Goal: Navigation & Orientation: Go to known website

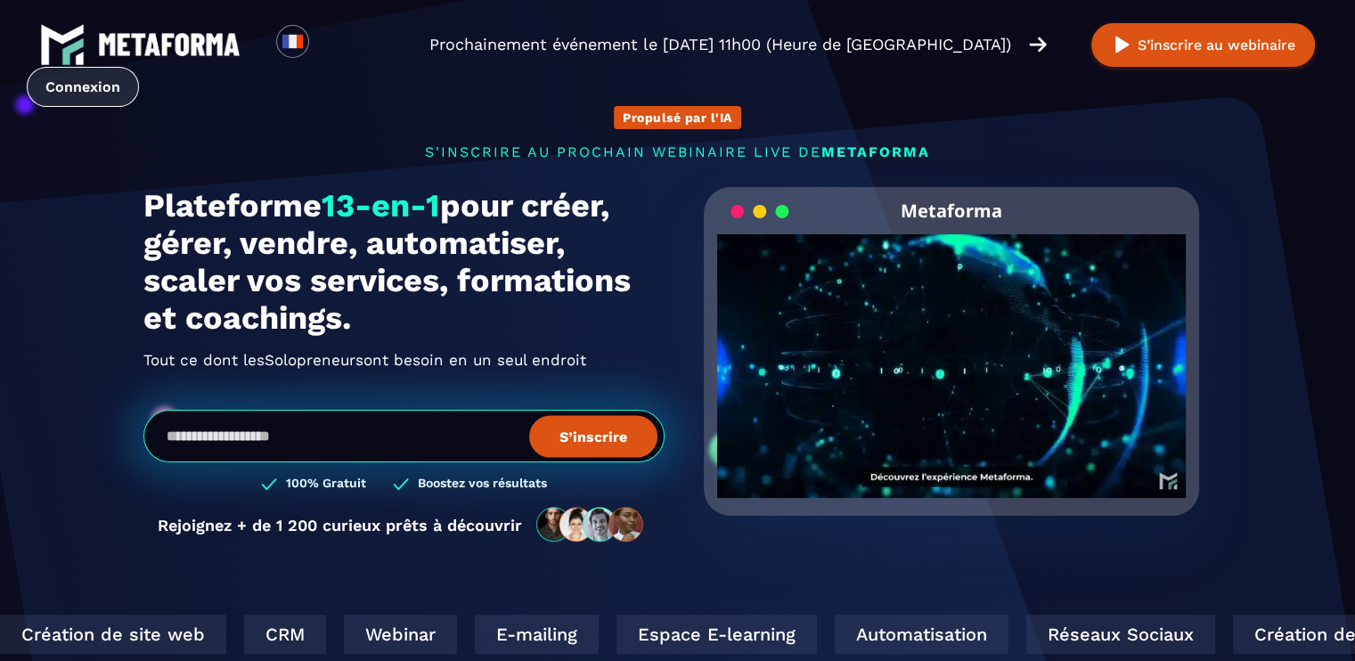
click at [72, 79] on link "Connexion" at bounding box center [83, 87] width 112 height 40
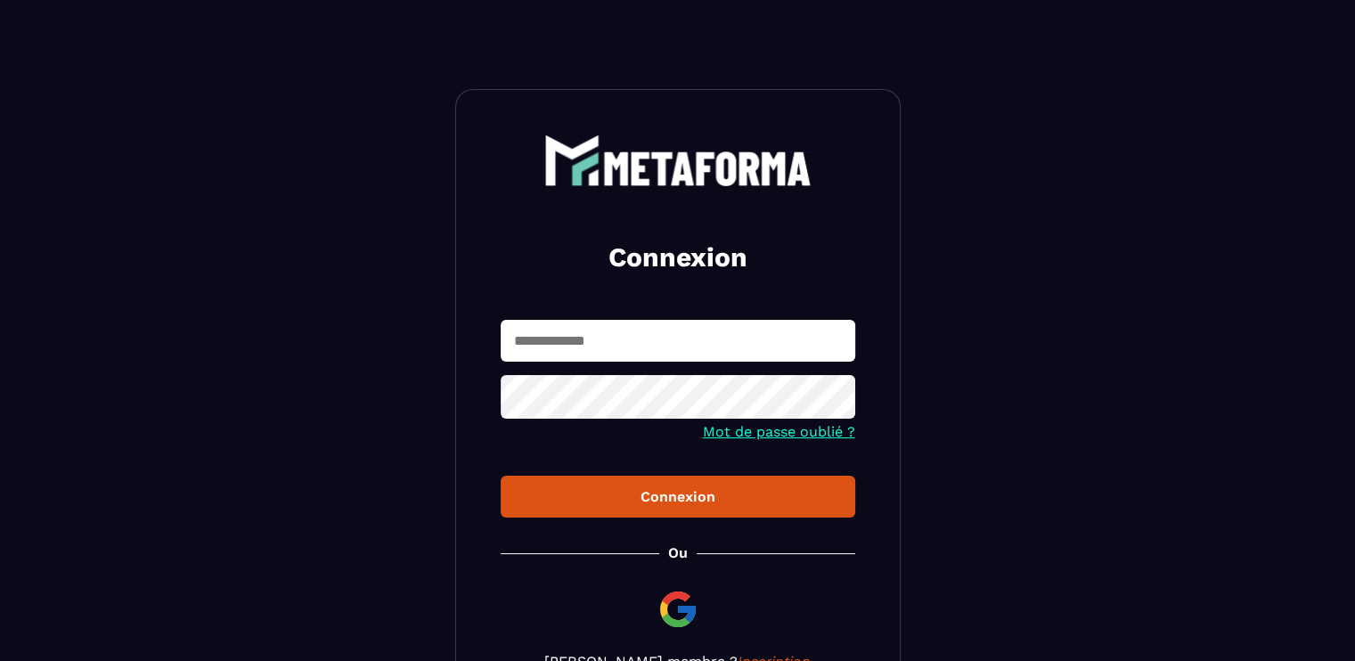
type input "**********"
click at [650, 496] on div "Connexion" at bounding box center [678, 496] width 326 height 17
